Goal: Find specific page/section: Find specific page/section

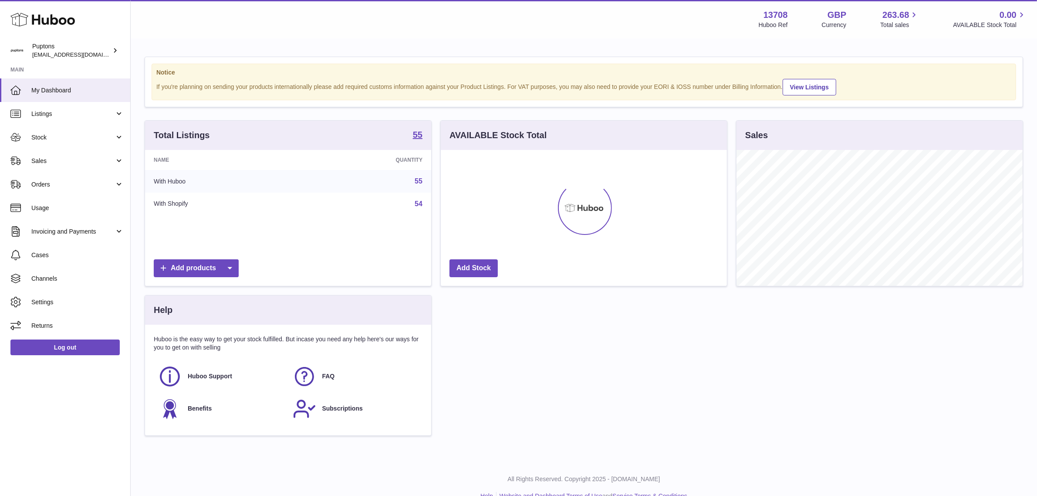
scroll to position [135, 286]
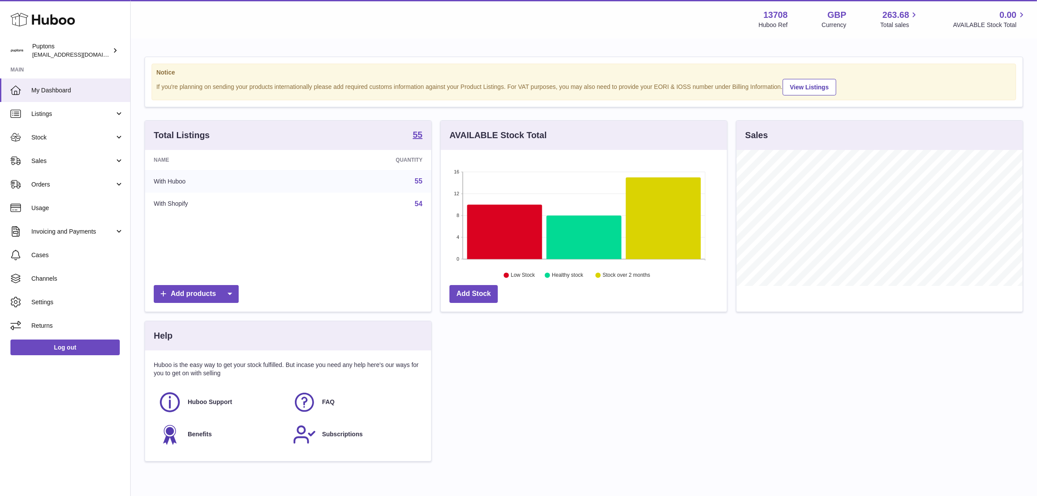
click at [49, 164] on span "Sales" at bounding box center [72, 161] width 83 height 8
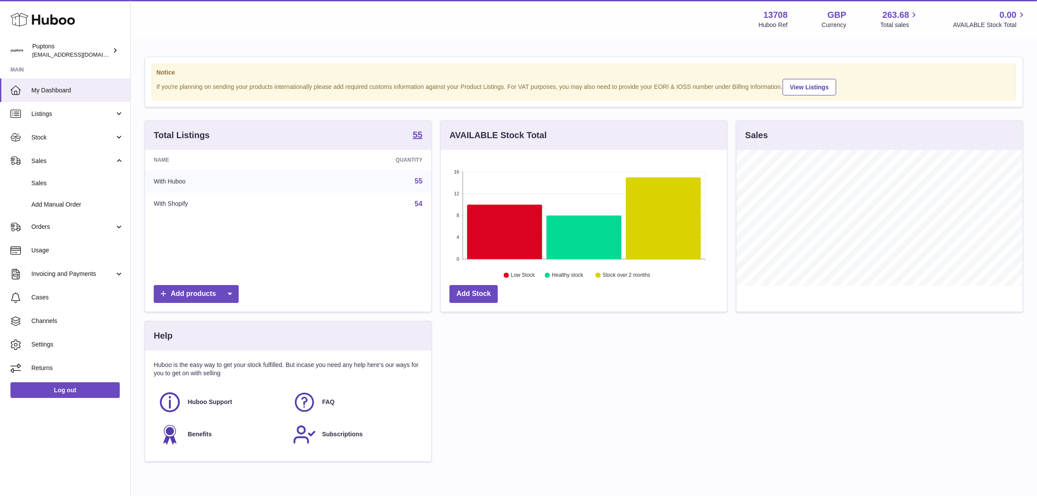
click at [52, 185] on span "Sales" at bounding box center [77, 183] width 92 height 8
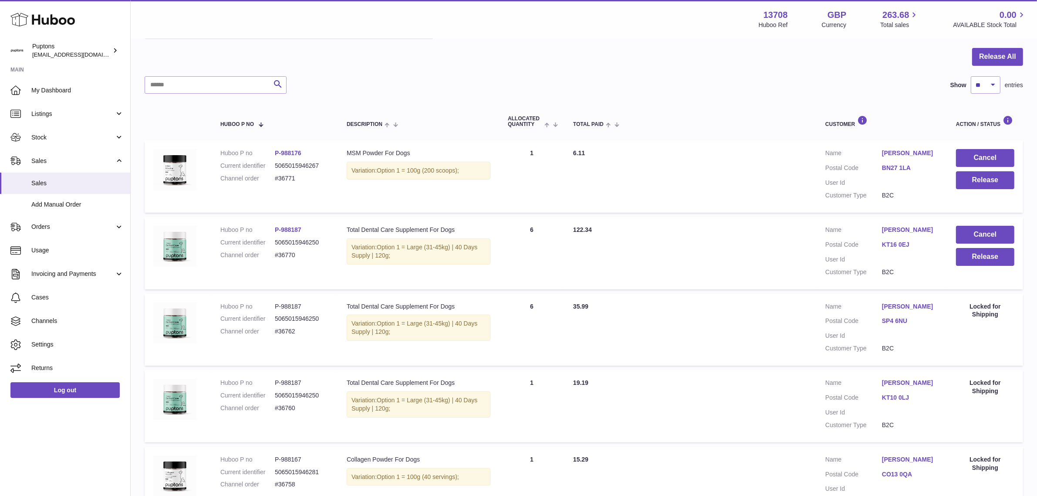
scroll to position [40, 0]
